Goal: Communication & Community: Ask a question

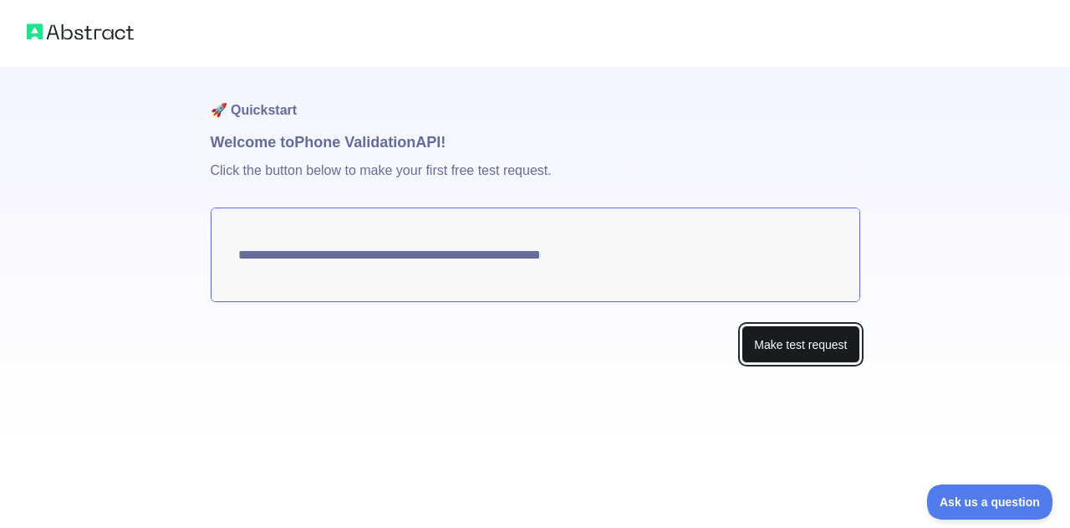
click at [814, 344] on button "Make test request" at bounding box center [801, 344] width 118 height 38
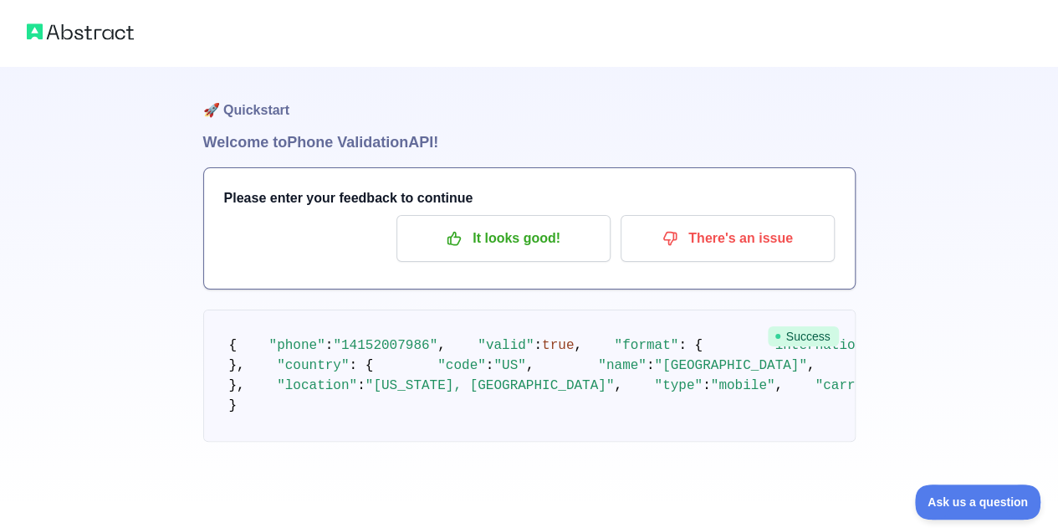
scroll to position [220, 0]
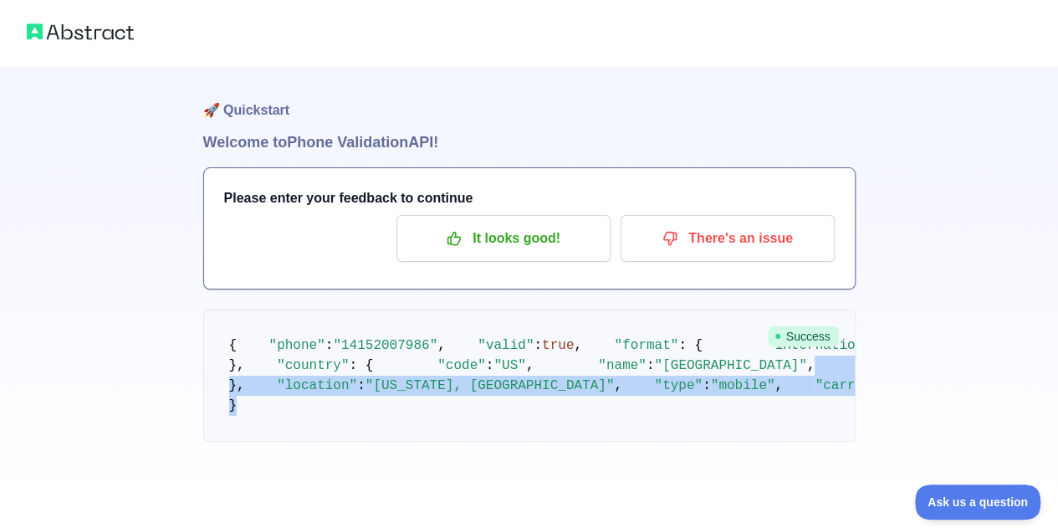
drag, startPoint x: 295, startPoint y: 424, endPoint x: 201, endPoint y: 324, distance: 136.6
click at [201, 324] on div "🚀 Quickstart Welcome to Phone Validation API! Please enter your feedback to con…" at bounding box center [529, 254] width 1058 height 508
click at [208, 325] on pre "{ "phone" : "[PHONE_NUMBER]" , "valid" : true , "format" : { "international" : …" at bounding box center [529, 375] width 652 height 132
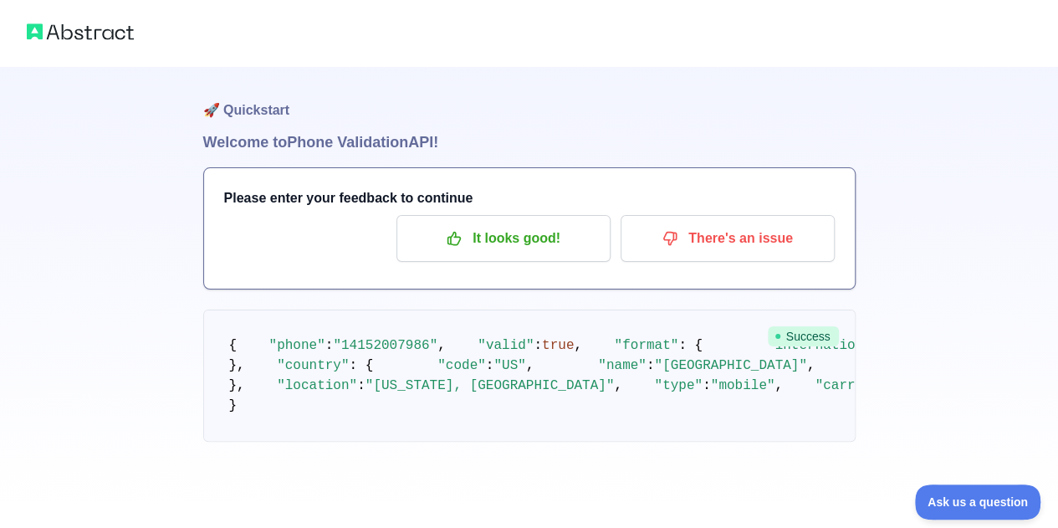
click at [125, 280] on div "🚀 Quickstart Welcome to Phone Validation API! Please enter your feedback to con…" at bounding box center [529, 254] width 1058 height 508
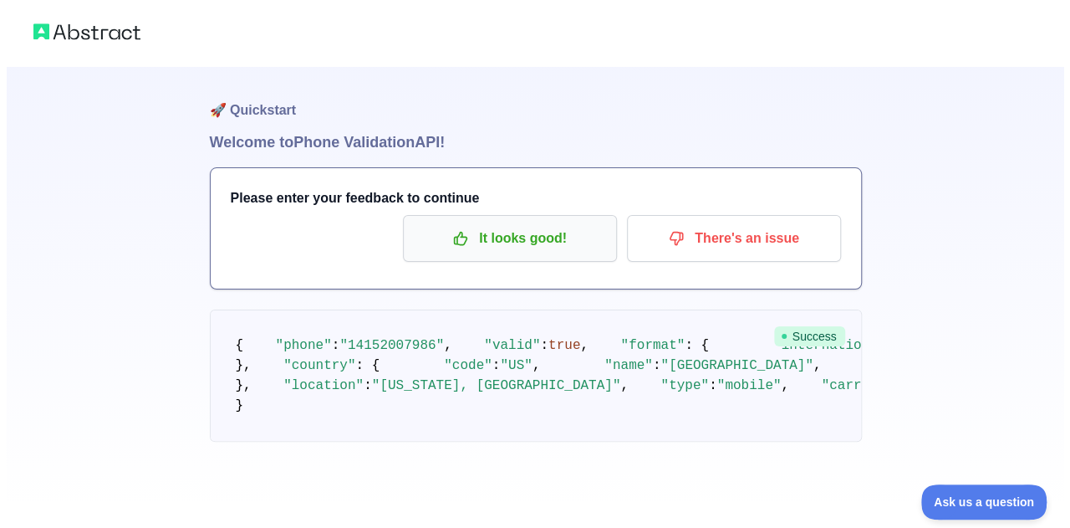
scroll to position [0, 0]
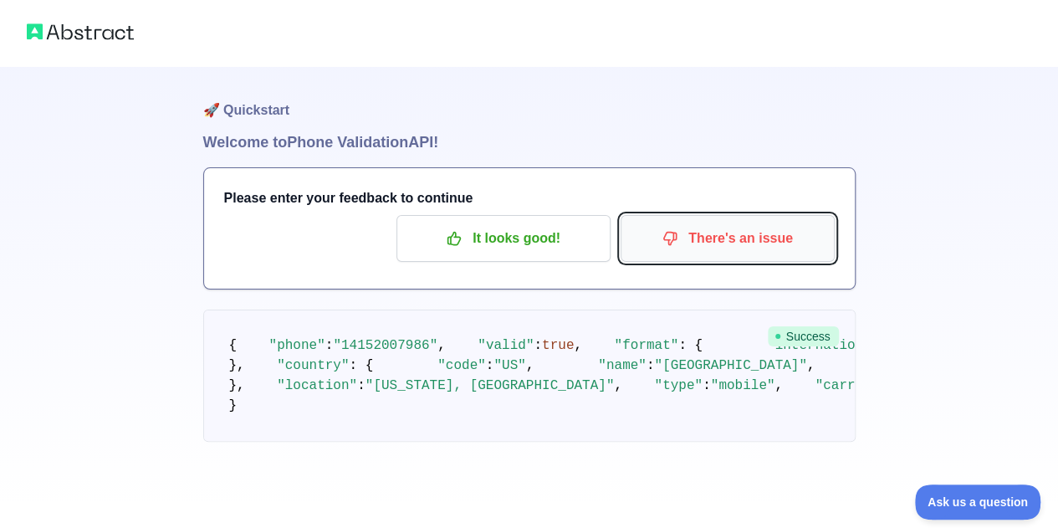
click at [740, 236] on p "There's an issue" at bounding box center [727, 238] width 189 height 28
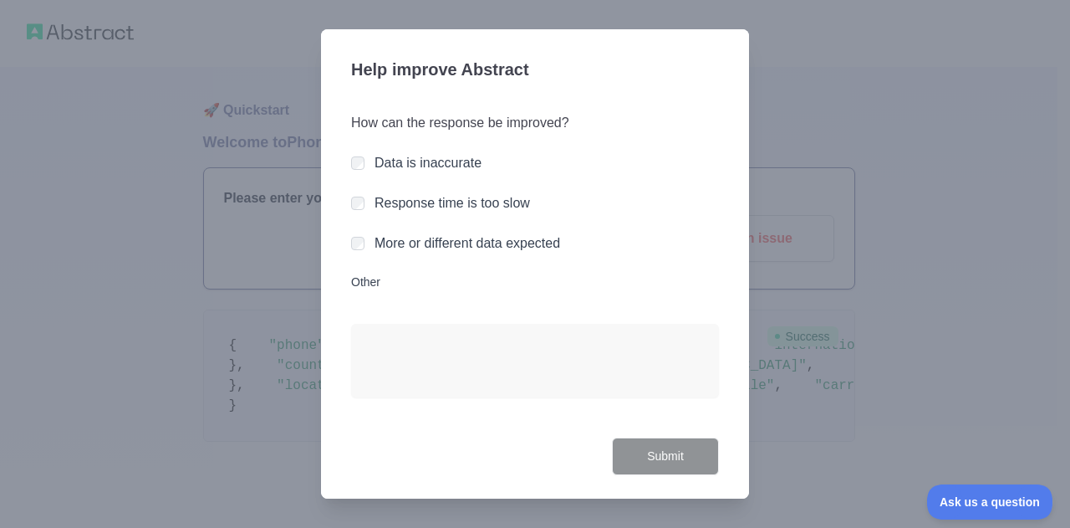
click at [289, 106] on div at bounding box center [535, 264] width 1070 height 528
click at [428, 350] on textarea "Other" at bounding box center [535, 361] width 368 height 74
drag, startPoint x: 683, startPoint y: 429, endPoint x: 685, endPoint y: 413, distance: 16.0
click at [683, 426] on div "How can the response be improved? Data is inaccurate Response time is too slow …" at bounding box center [535, 265] width 368 height 344
click at [859, 215] on div at bounding box center [535, 264] width 1070 height 528
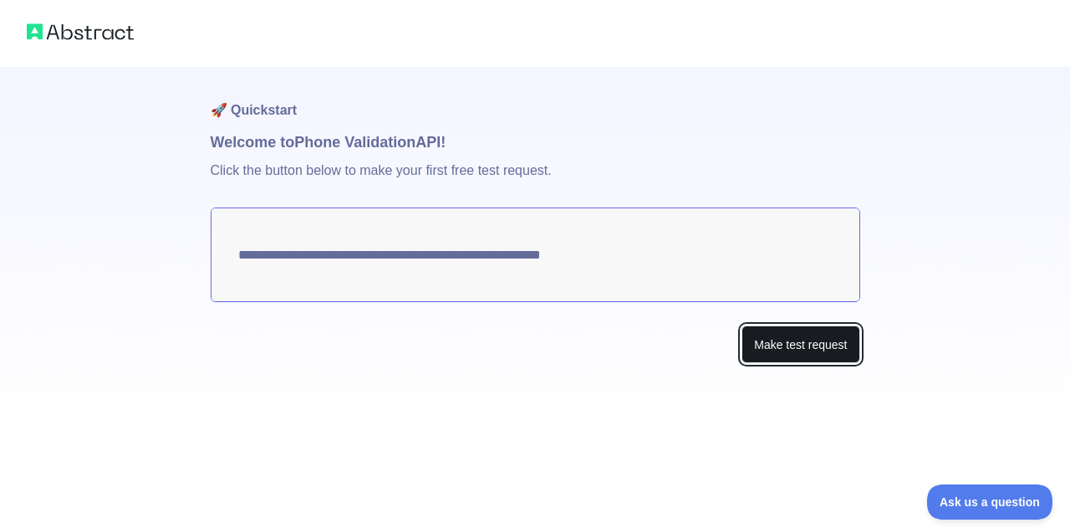
click at [786, 342] on button "Make test request" at bounding box center [801, 344] width 118 height 38
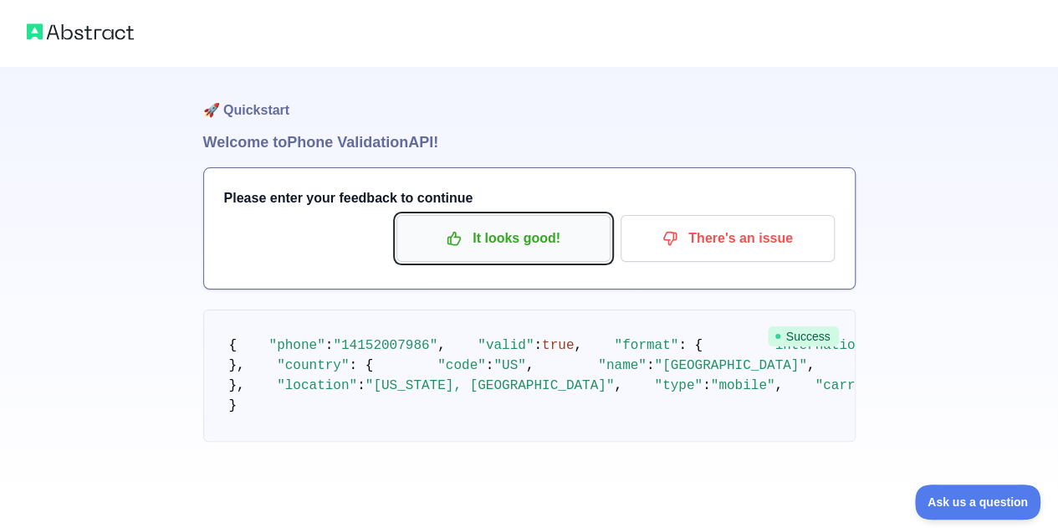
click at [495, 227] on p "It looks good!" at bounding box center [503, 238] width 189 height 28
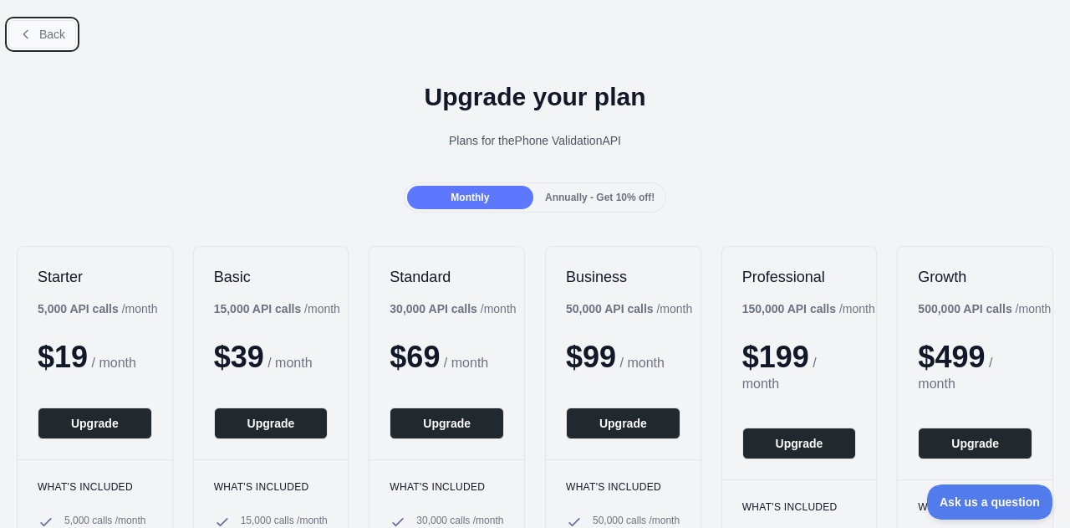
click at [35, 36] on button "Back" at bounding box center [42, 34] width 68 height 28
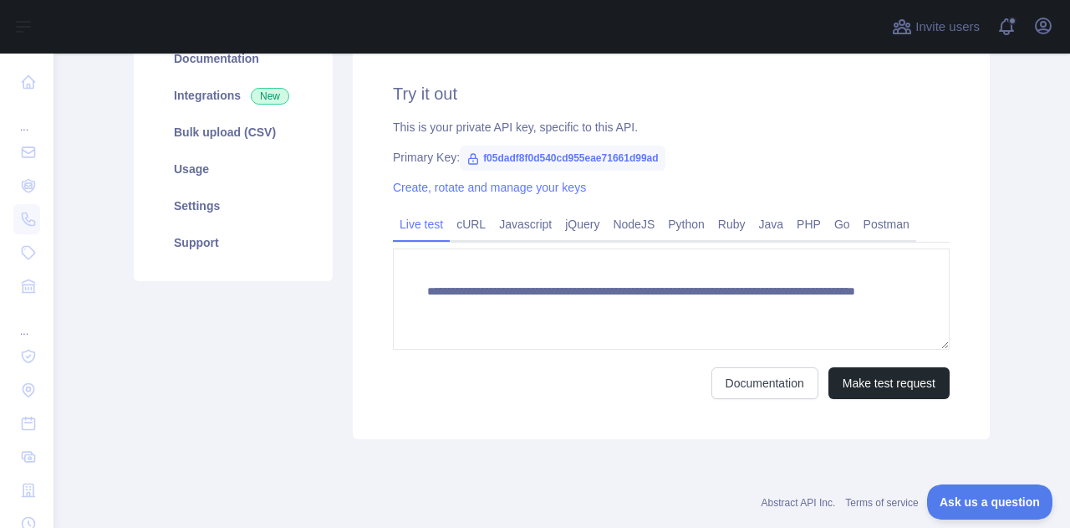
scroll to position [251, 0]
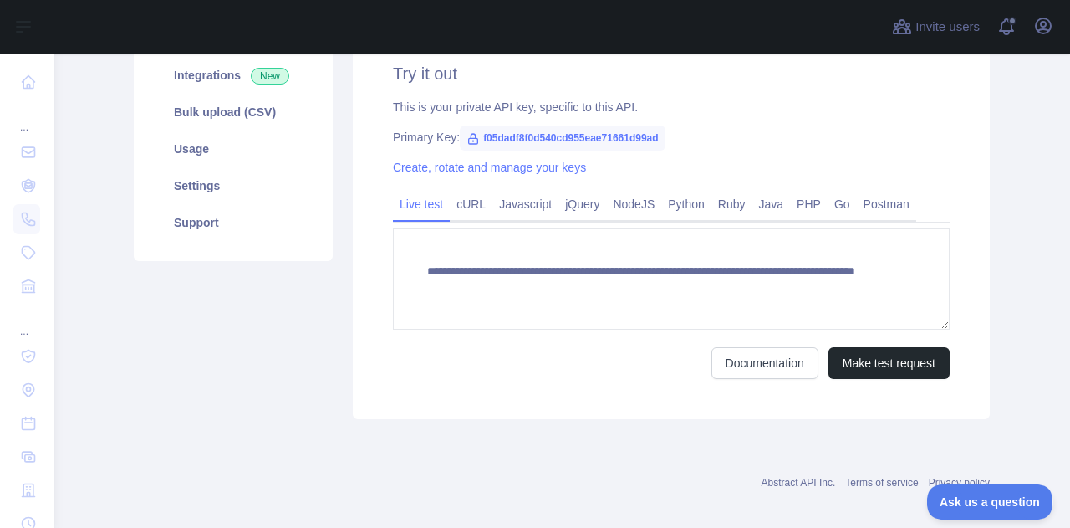
drag, startPoint x: 405, startPoint y: 222, endPoint x: 421, endPoint y: 225, distance: 16.9
click at [421, 225] on div "**********" at bounding box center [671, 284] width 557 height 190
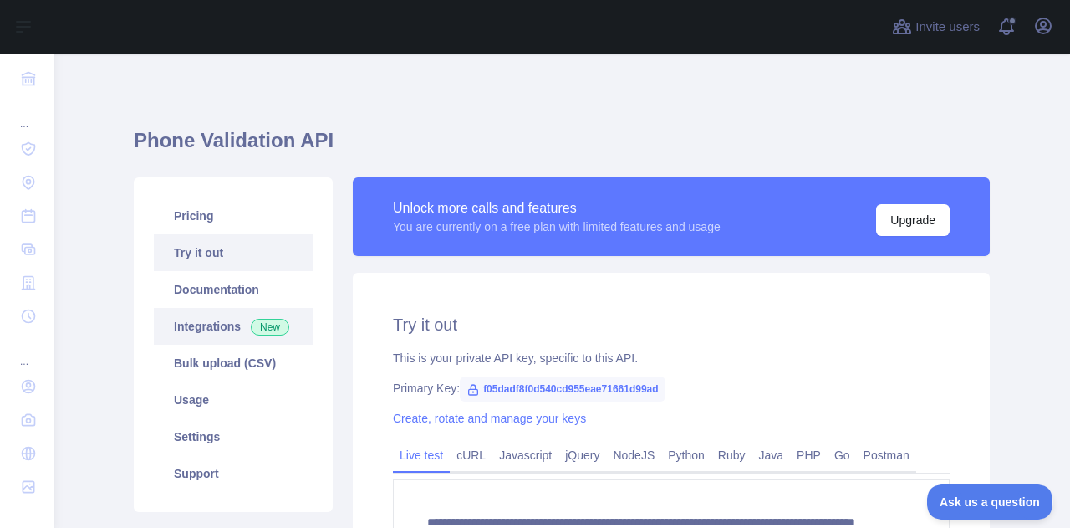
scroll to position [84, 0]
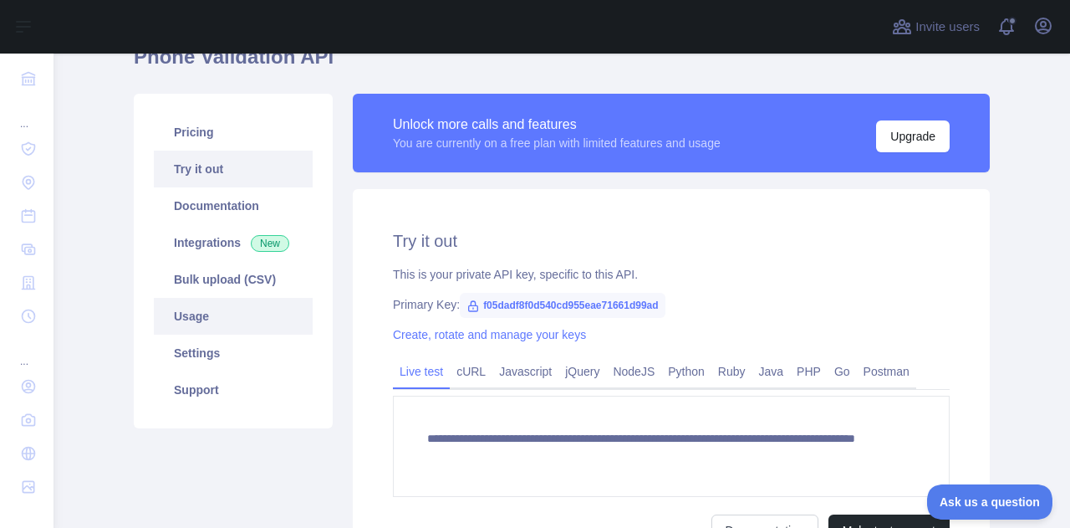
click at [186, 309] on link "Usage" at bounding box center [233, 316] width 159 height 37
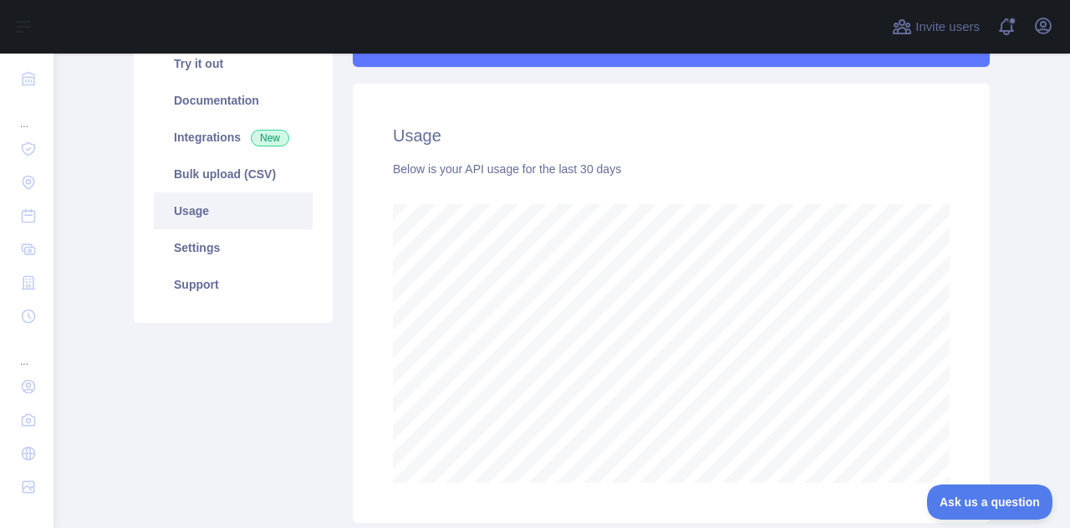
scroll to position [140, 0]
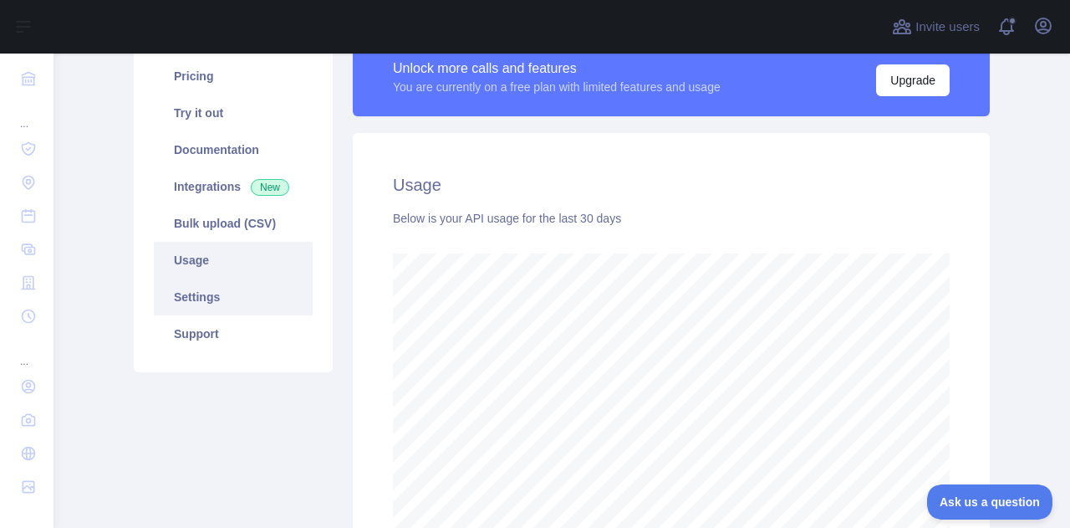
click at [211, 298] on link "Settings" at bounding box center [233, 296] width 159 height 37
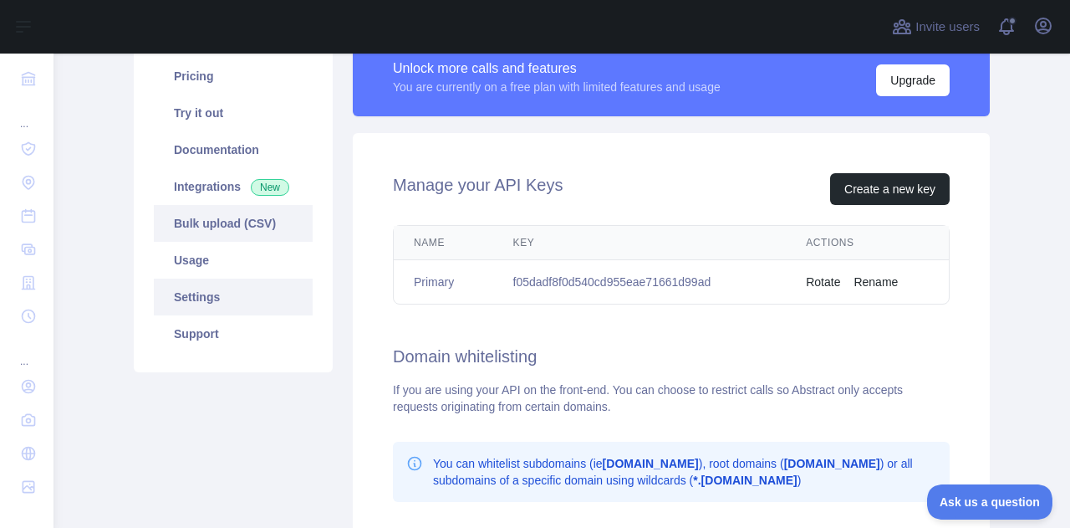
click at [210, 215] on link "Bulk upload (CSV)" at bounding box center [233, 223] width 159 height 37
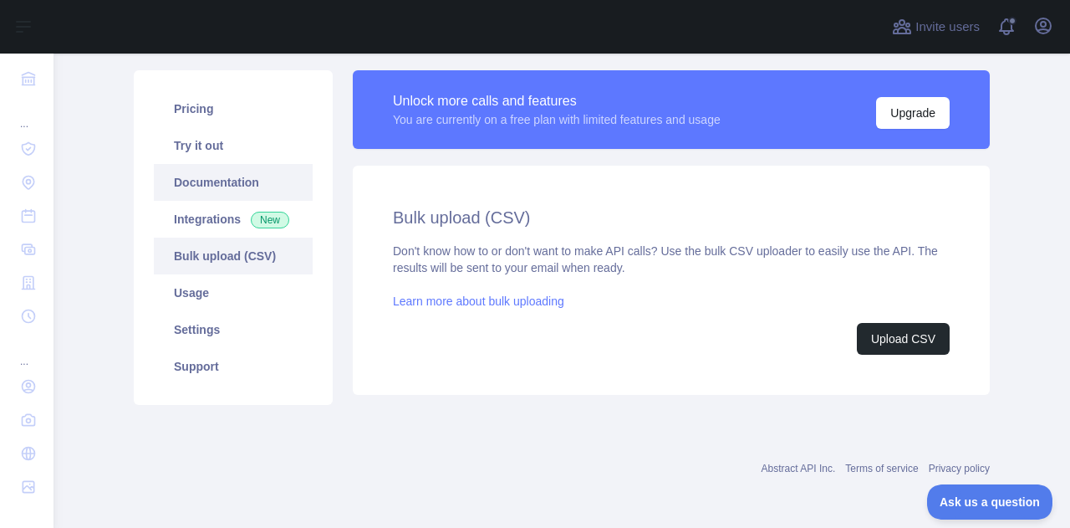
click at [210, 194] on link "Documentation" at bounding box center [233, 182] width 159 height 37
click at [172, 185] on link "Documentation" at bounding box center [233, 182] width 159 height 37
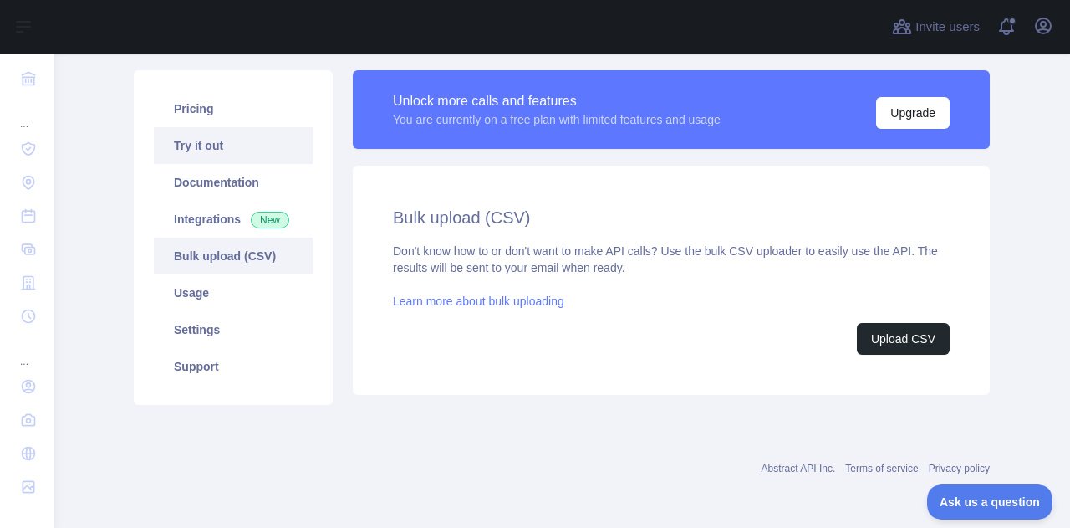
click at [171, 140] on link "Try it out" at bounding box center [233, 145] width 159 height 37
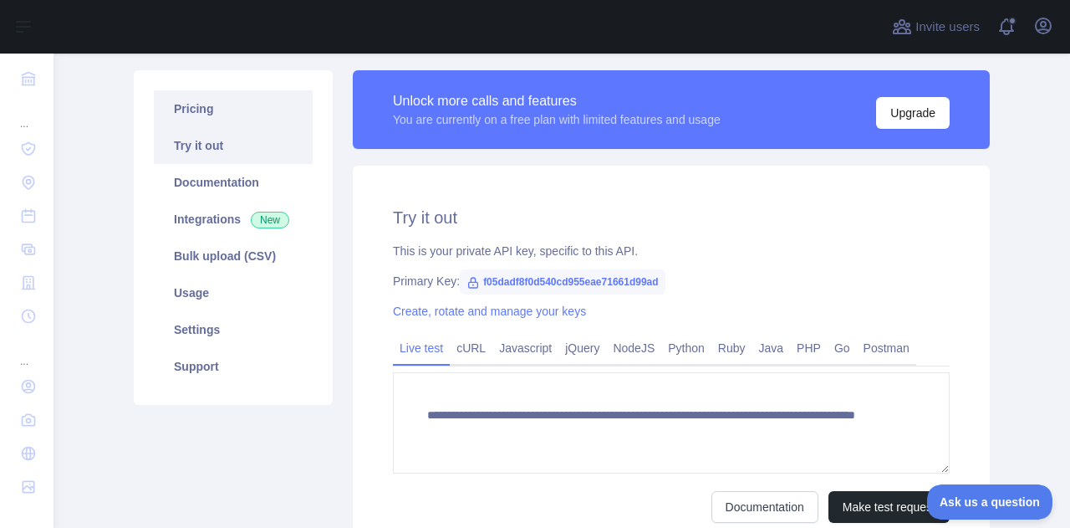
click at [190, 116] on link "Pricing" at bounding box center [233, 108] width 159 height 37
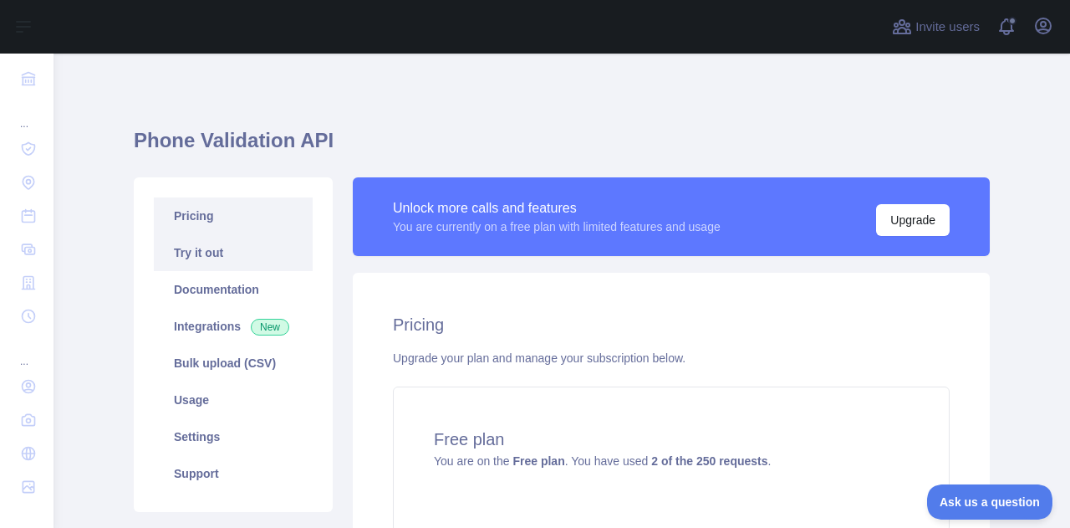
click at [231, 253] on link "Try it out" at bounding box center [233, 252] width 159 height 37
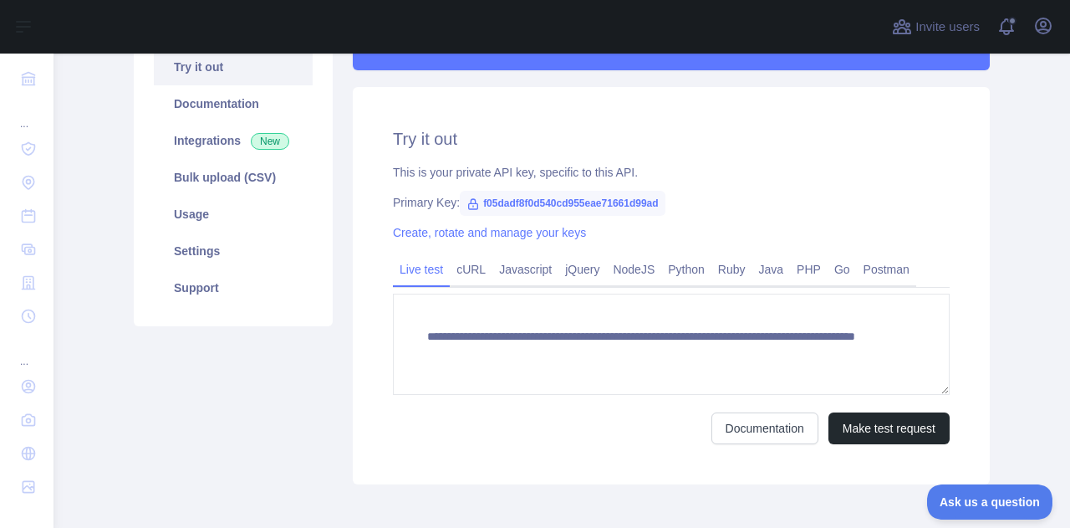
scroll to position [264, 0]
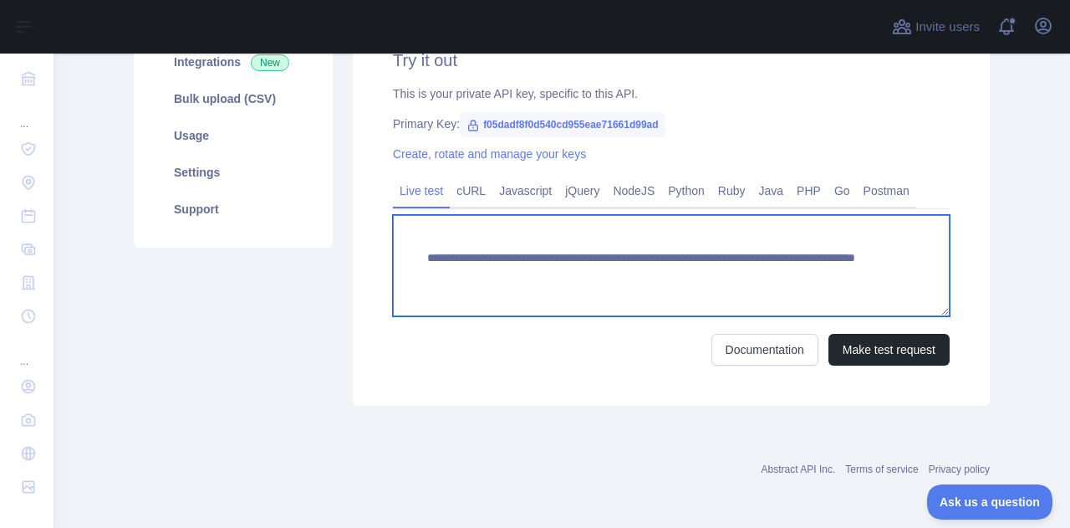
click at [561, 279] on textarea "**********" at bounding box center [671, 265] width 557 height 101
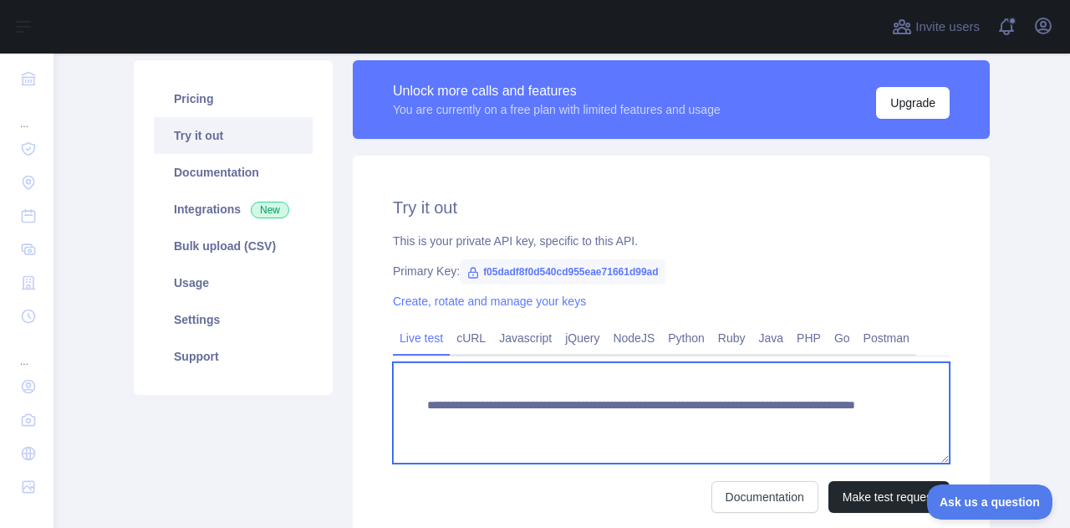
scroll to position [13, 0]
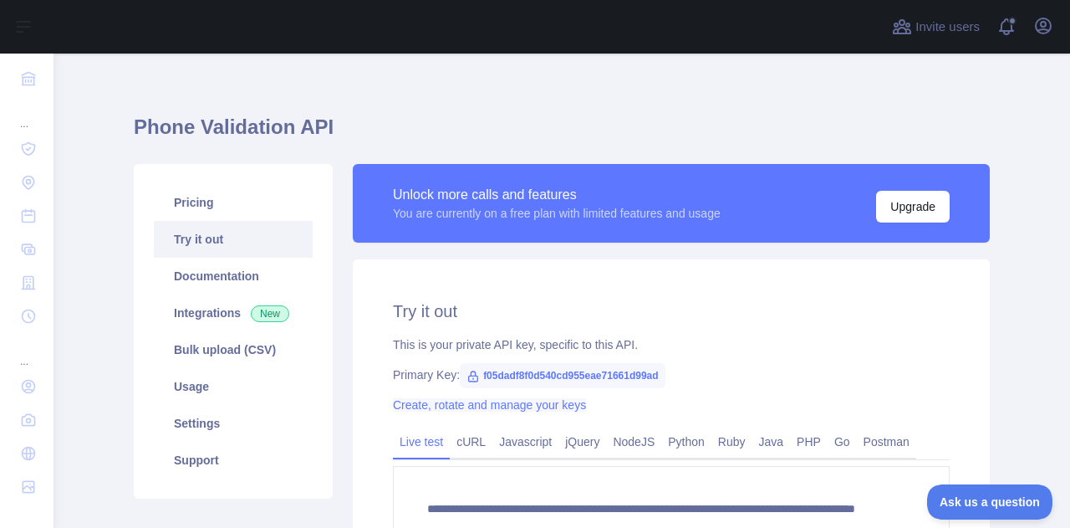
click at [448, 409] on link "Create, rotate and manage your keys" at bounding box center [489, 404] width 193 height 13
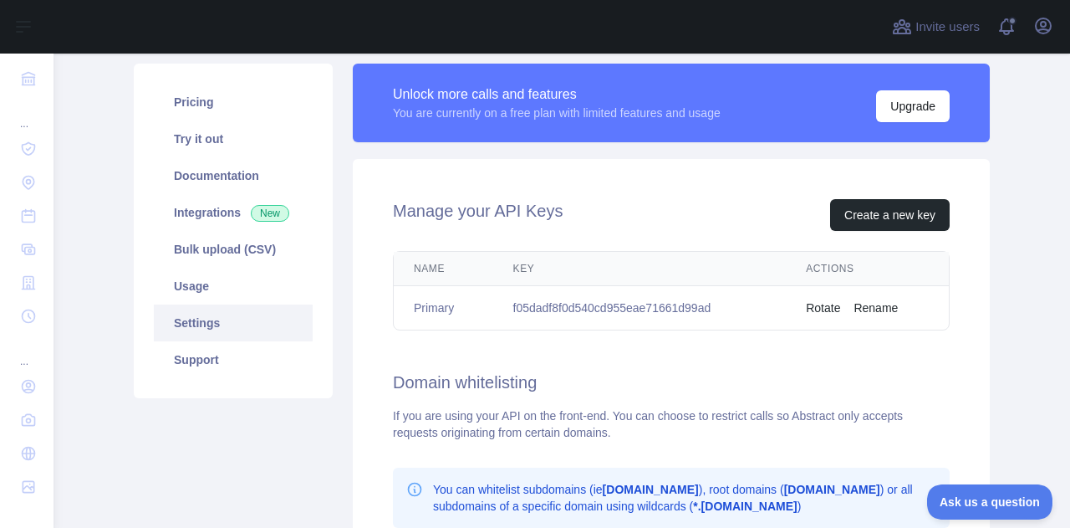
scroll to position [13, 0]
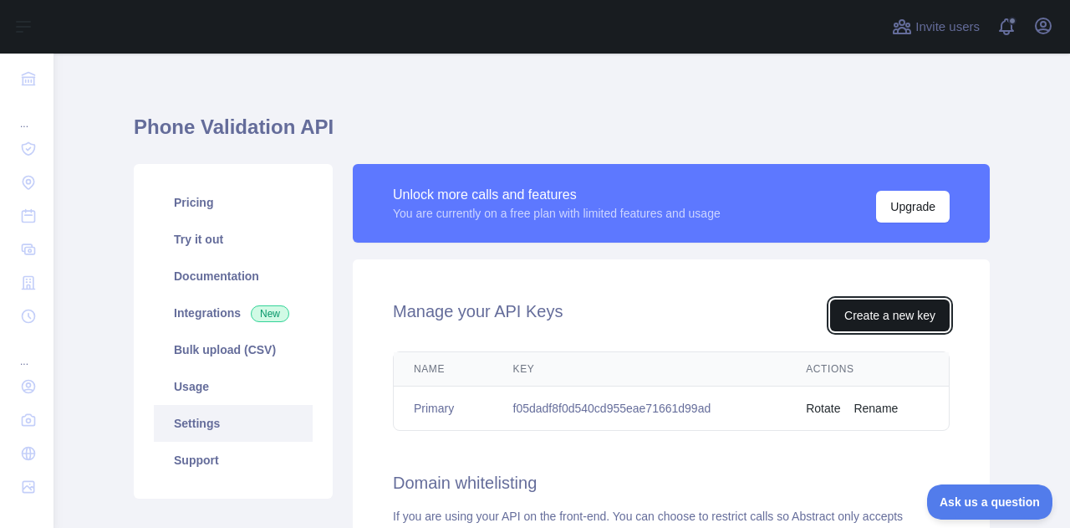
click at [833, 323] on button "Create a new key" at bounding box center [890, 315] width 120 height 32
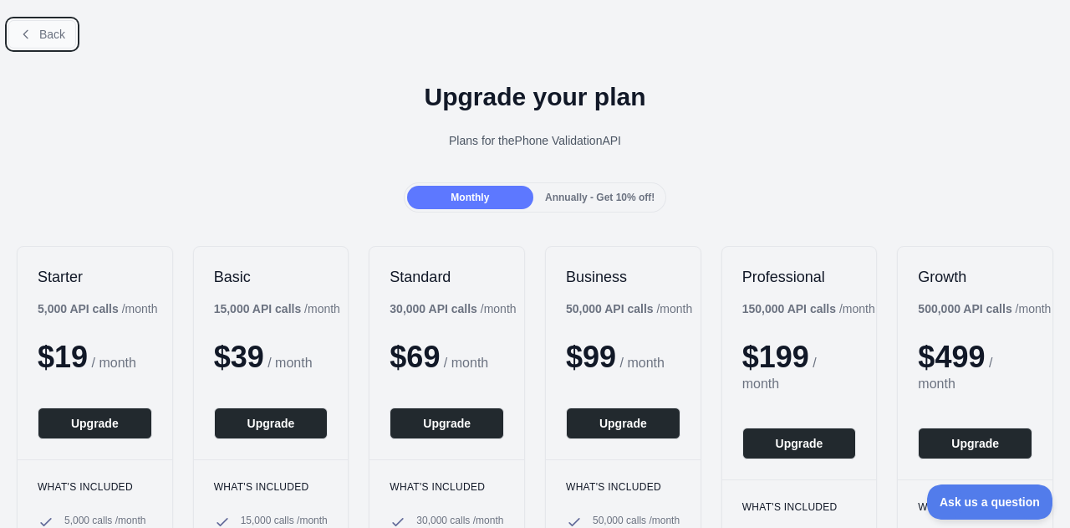
click at [35, 34] on button "Back" at bounding box center [42, 34] width 68 height 28
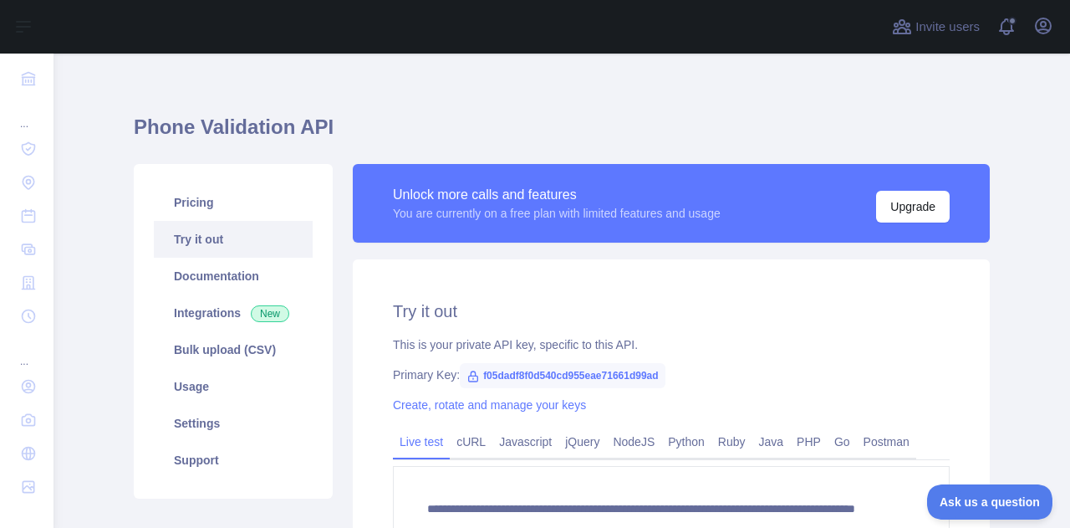
click at [397, 89] on div "**********" at bounding box center [562, 379] width 856 height 599
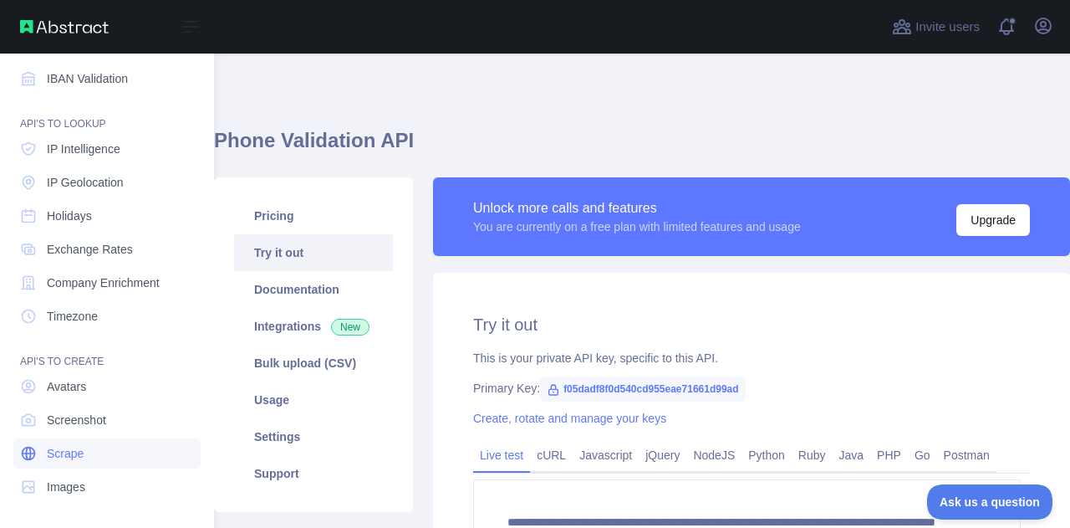
click at [79, 438] on link "Scrape" at bounding box center [106, 453] width 187 height 30
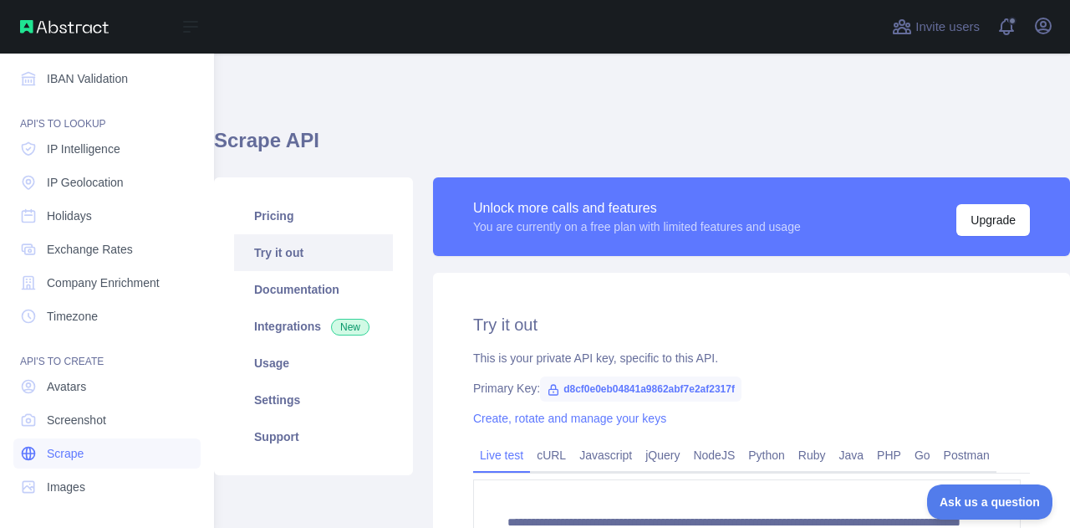
click at [84, 448] on link "Scrape" at bounding box center [106, 453] width 187 height 30
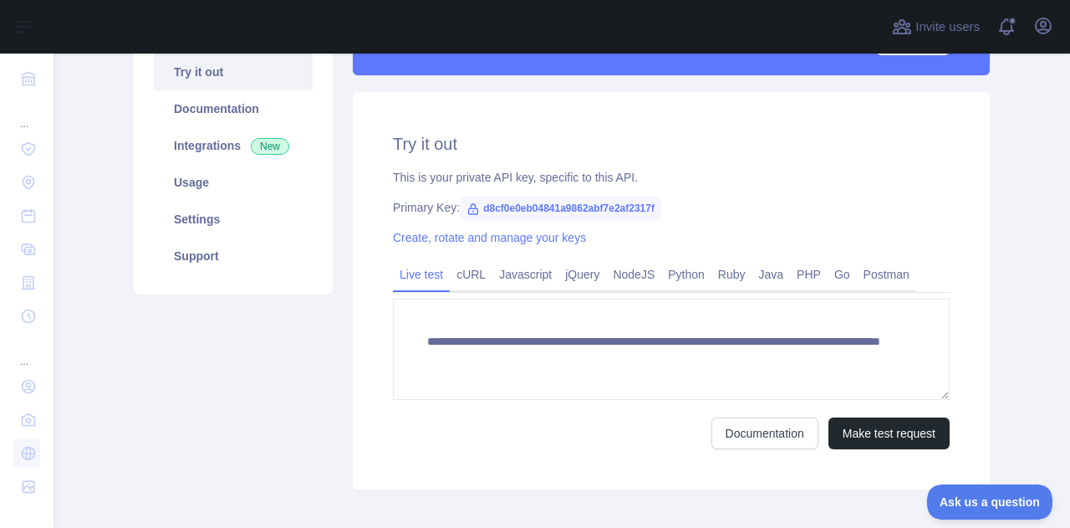
scroll to position [251, 0]
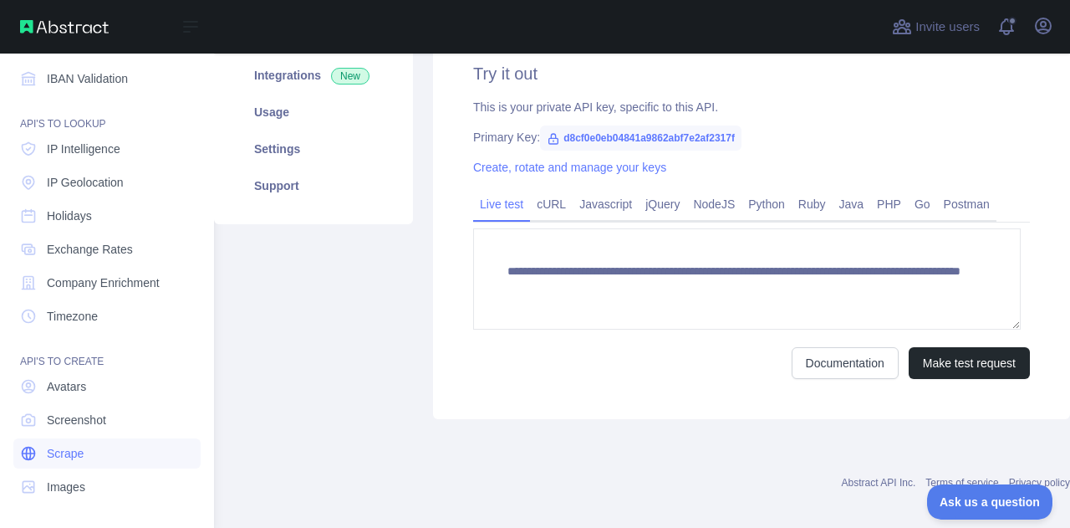
click at [68, 452] on span "Scrape" at bounding box center [65, 453] width 37 height 17
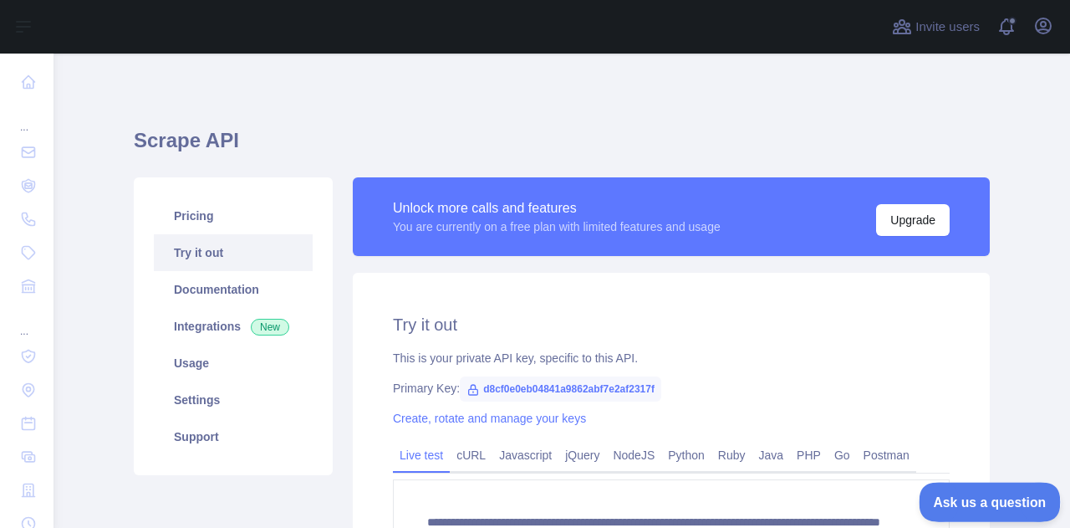
click at [977, 497] on span "Ask us a question" at bounding box center [981, 499] width 125 height 12
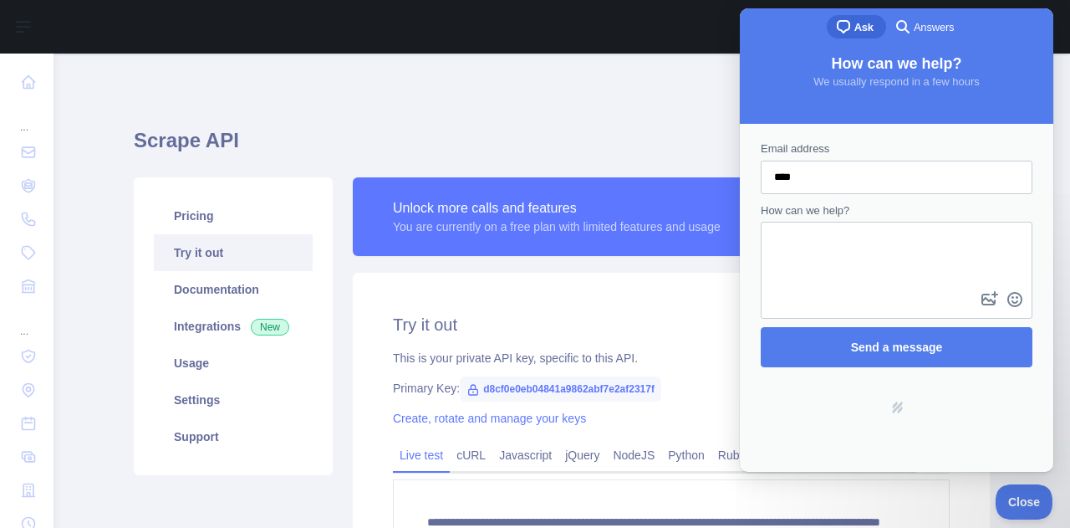
type input "**********"
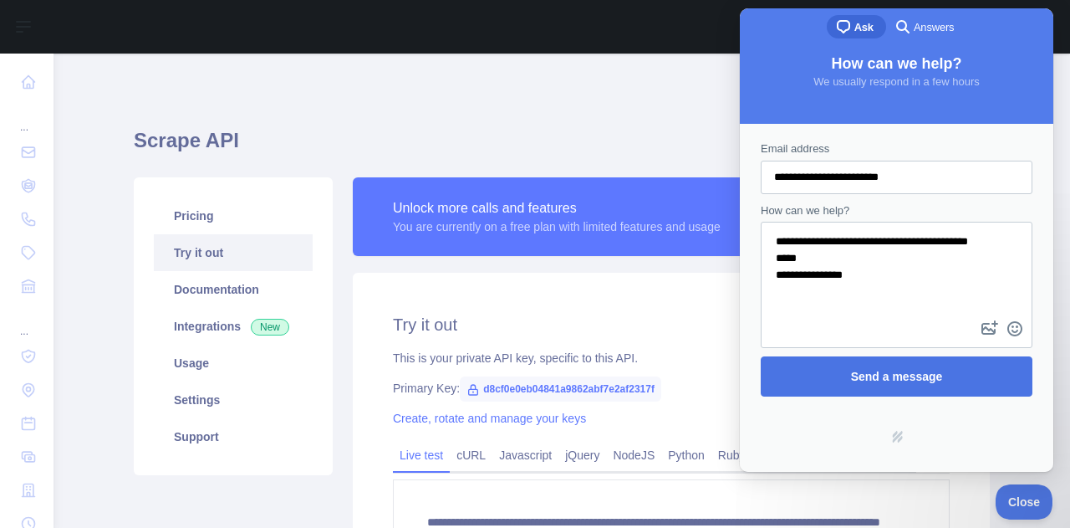
type textarea "**********"
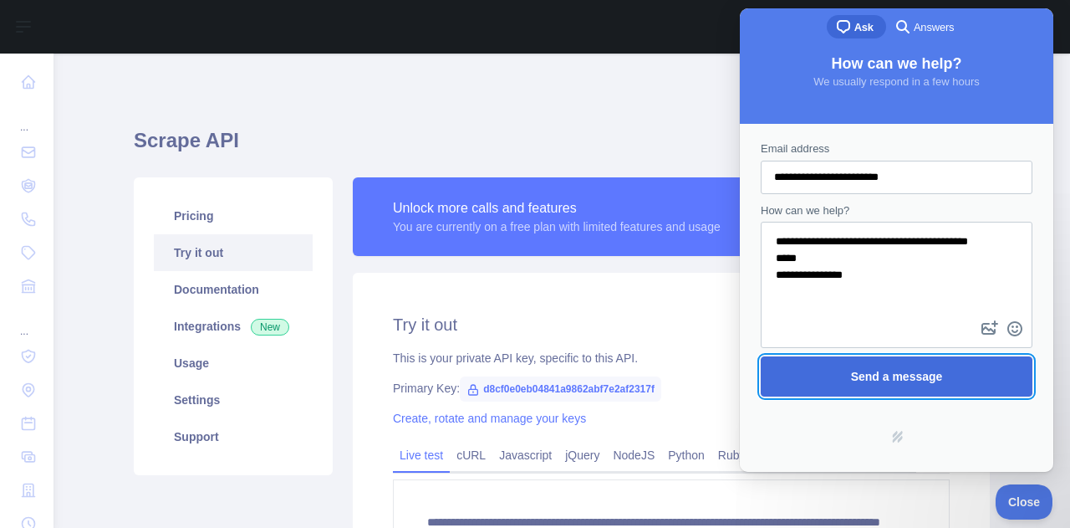
click at [922, 370] on span "Send a message" at bounding box center [897, 376] width 92 height 13
